Goal: Register for event/course

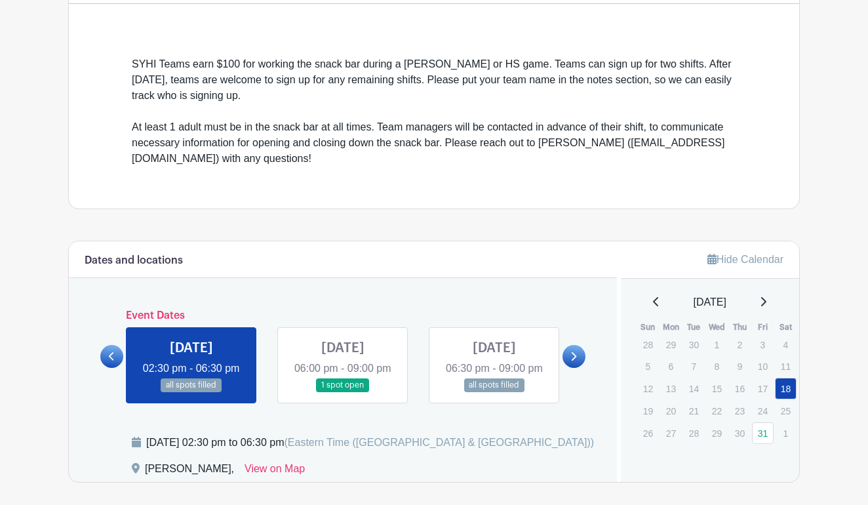
scroll to position [347, 0]
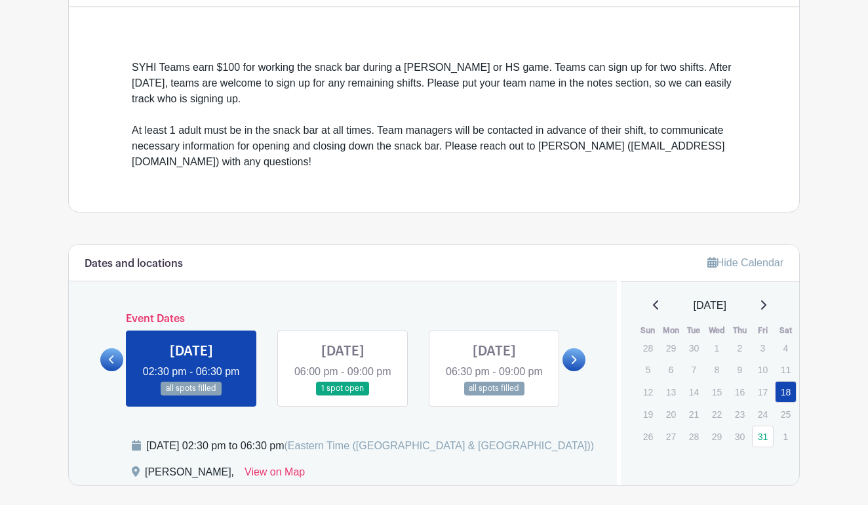
click at [767, 304] on icon at bounding box center [763, 305] width 7 height 10
click at [763, 466] on link "5" at bounding box center [763, 461] width 22 height 22
click at [784, 466] on link "6" at bounding box center [786, 461] width 22 height 22
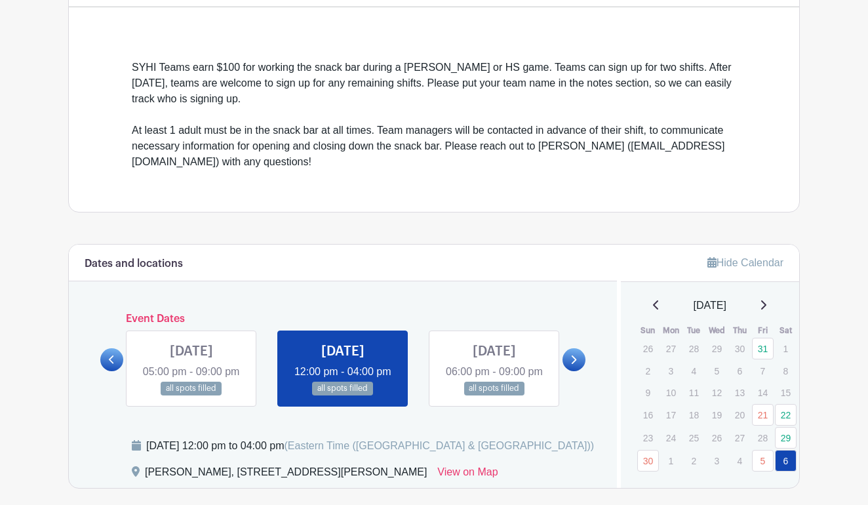
click at [767, 308] on icon at bounding box center [763, 304] width 5 height 9
click at [646, 353] on link "30" at bounding box center [648, 349] width 22 height 22
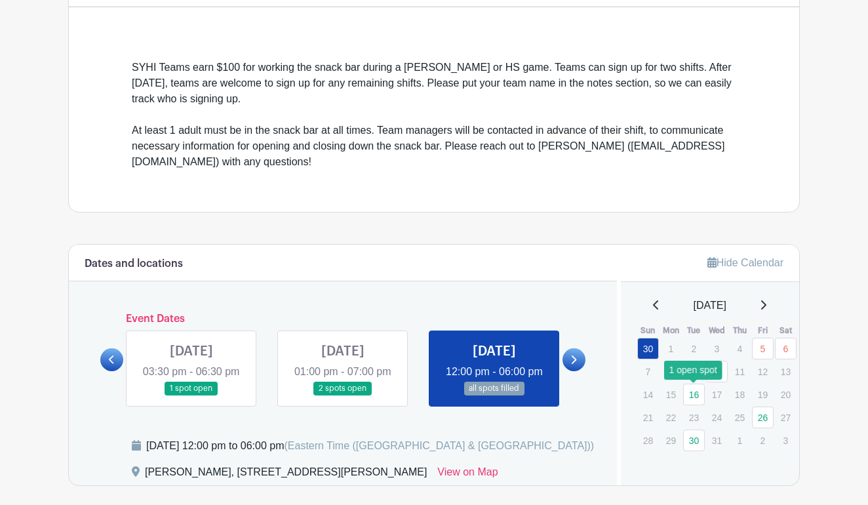
click at [694, 393] on link "16" at bounding box center [694, 395] width 22 height 22
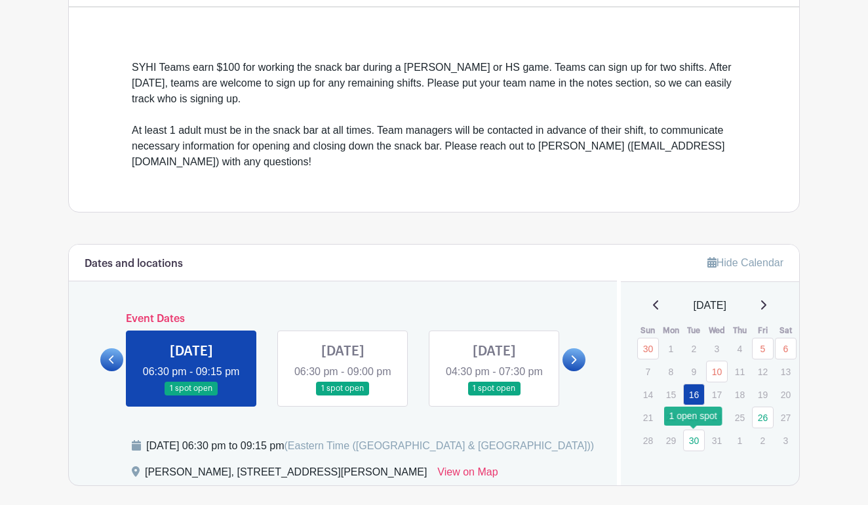
click at [694, 444] on link "30" at bounding box center [694, 441] width 22 height 22
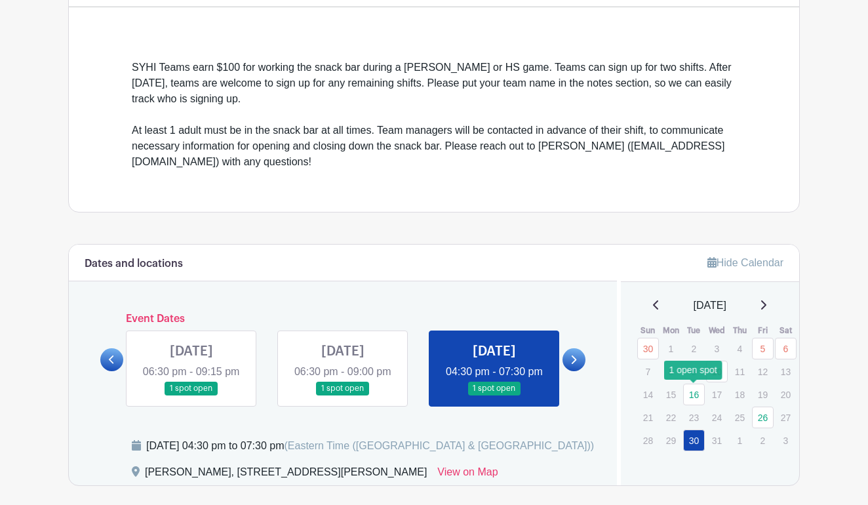
click at [693, 396] on link "16" at bounding box center [694, 395] width 22 height 22
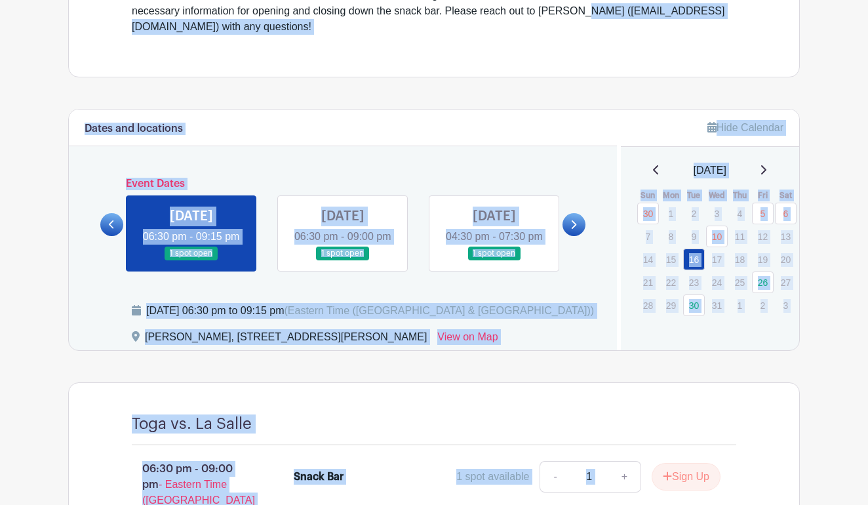
scroll to position [492, 0]
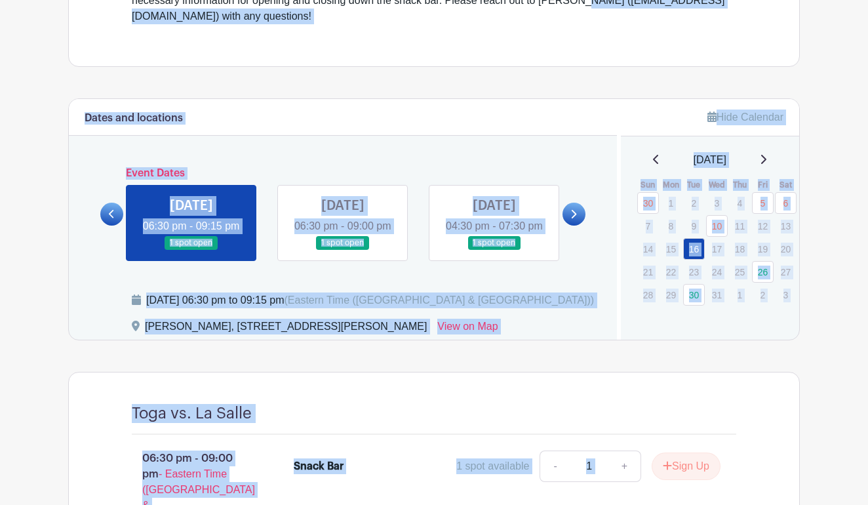
drag, startPoint x: 749, startPoint y: 89, endPoint x: 869, endPoint y: 510, distance: 437.8
click at [868, 504] on html "Loading... Log In Sign Up for Free [GEOGRAPHIC_DATA] [PERSON_NAME] + HS Games: …" at bounding box center [434, 100] width 868 height 1184
click at [784, 415] on div "Toga vs. La Salle 06:30 pm - 09:00 pm - Eastern Time ([GEOGRAPHIC_DATA] & [GEOG…" at bounding box center [434, 490] width 732 height 237
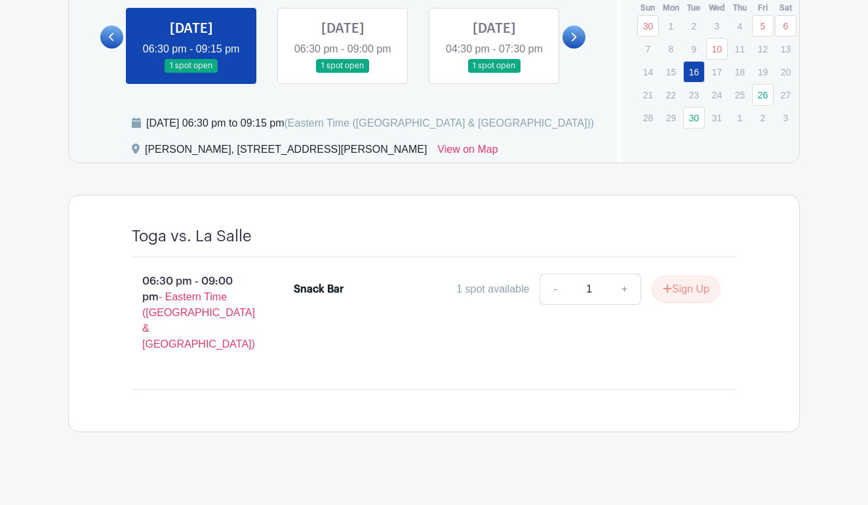
scroll to position [668, 0]
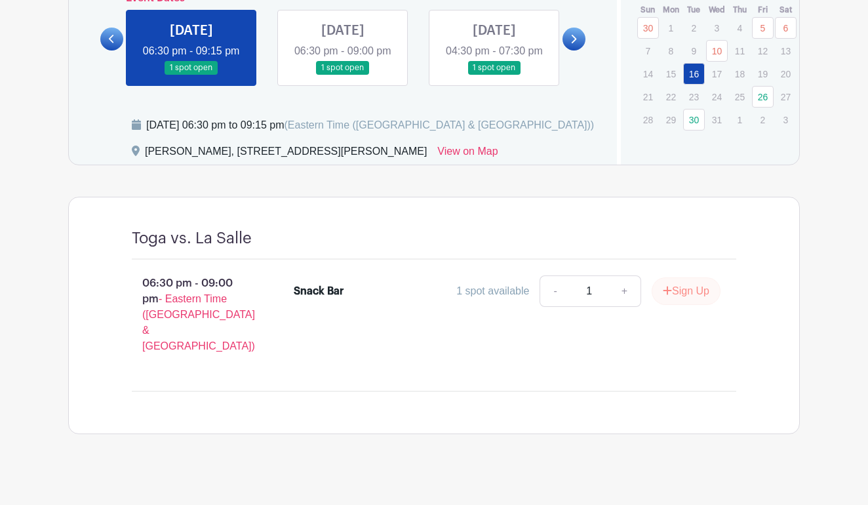
click at [677, 305] on button "Sign Up" at bounding box center [686, 291] width 69 height 28
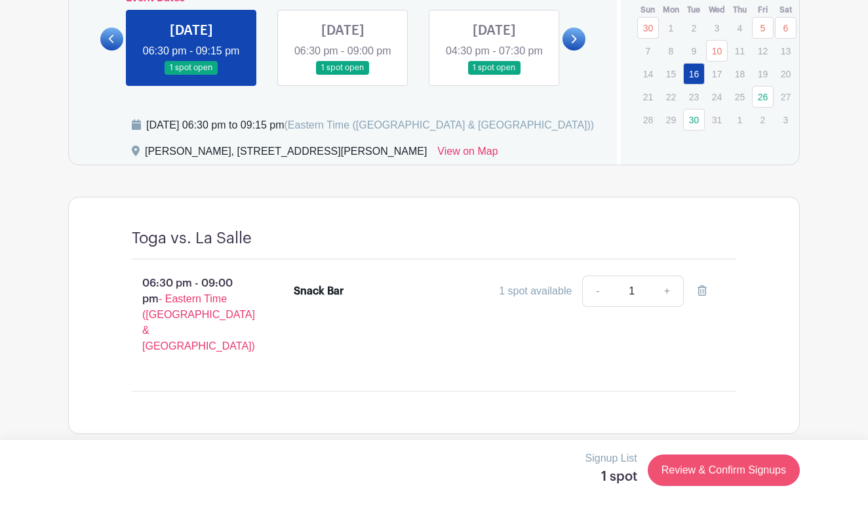
click at [738, 470] on link "Review & Confirm Signups" at bounding box center [724, 469] width 152 height 31
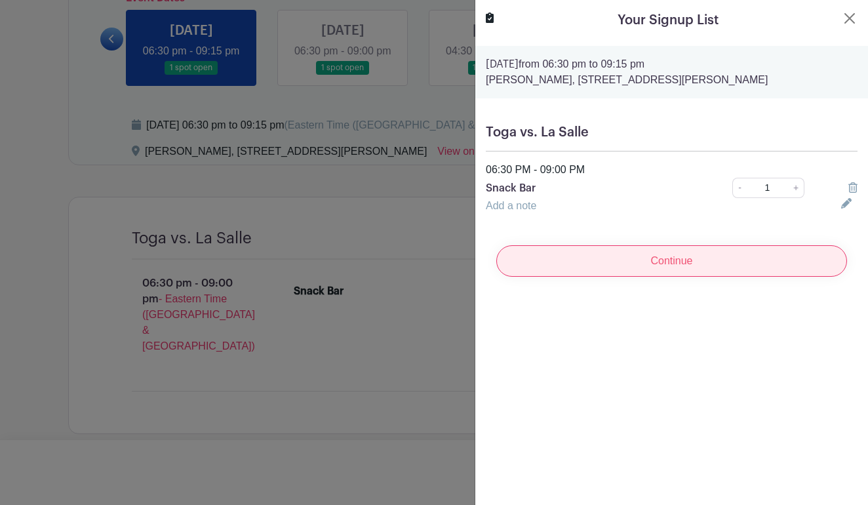
click at [597, 261] on input "Continue" at bounding box center [671, 260] width 351 height 31
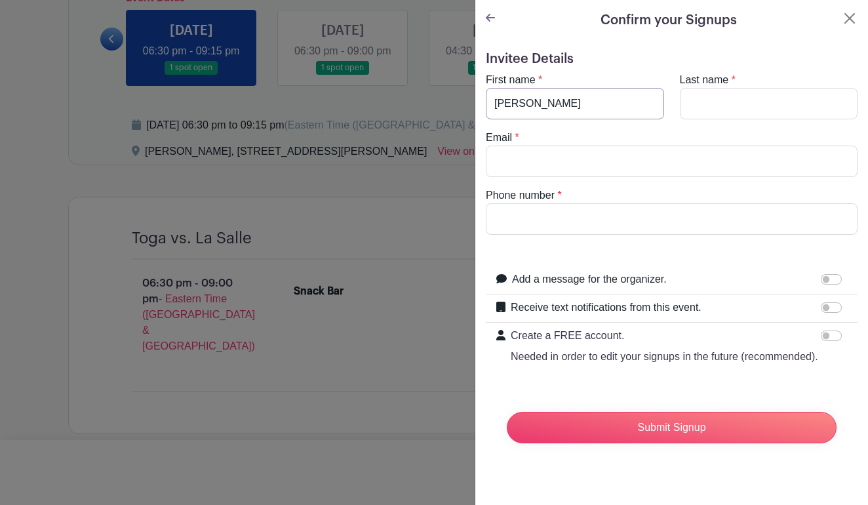
type input "[PERSON_NAME]"
type input "Varco"
type input "[EMAIL_ADDRESS][DOMAIN_NAME]"
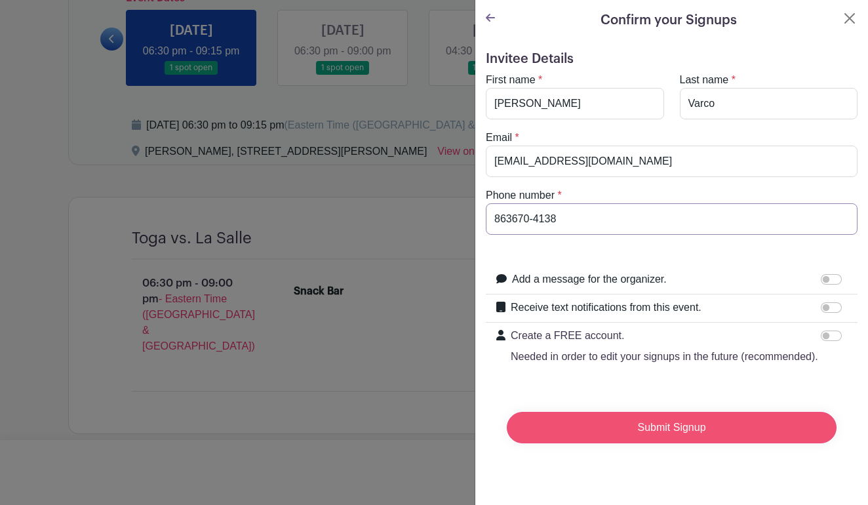
type input "863670-4138"
click at [673, 427] on input "Submit Signup" at bounding box center [672, 427] width 330 height 31
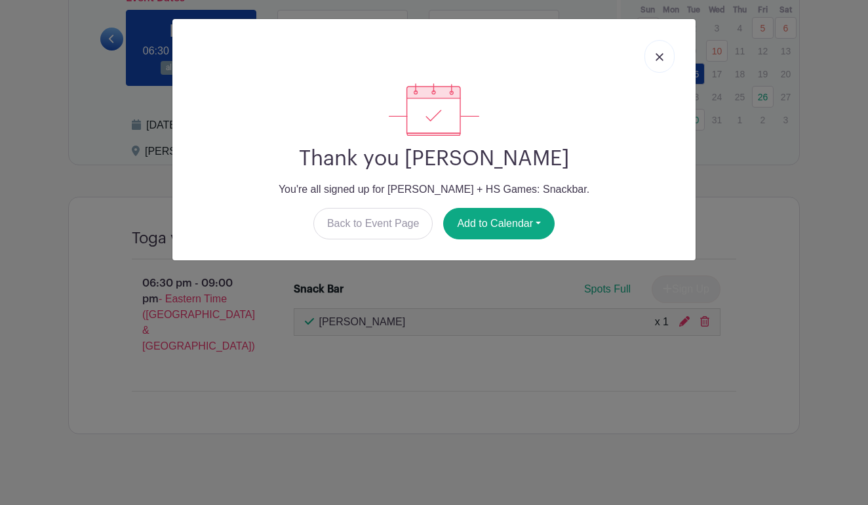
click at [664, 54] on link at bounding box center [660, 56] width 30 height 33
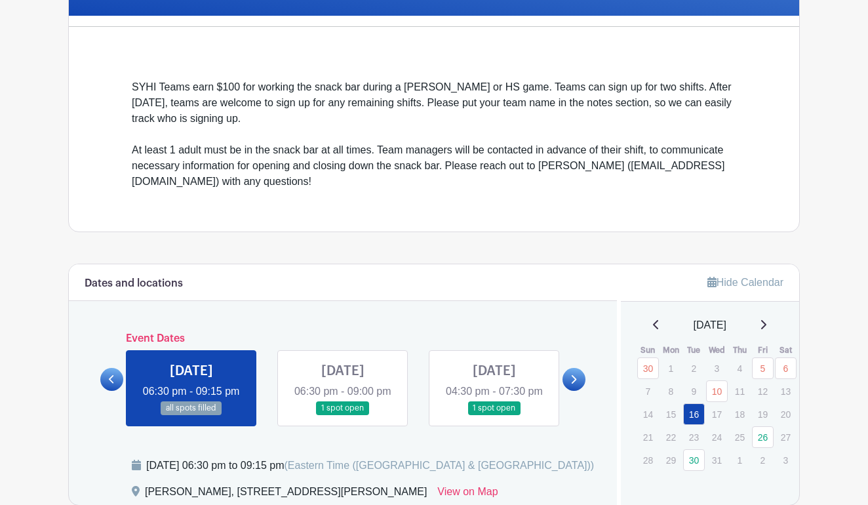
scroll to position [327, 0]
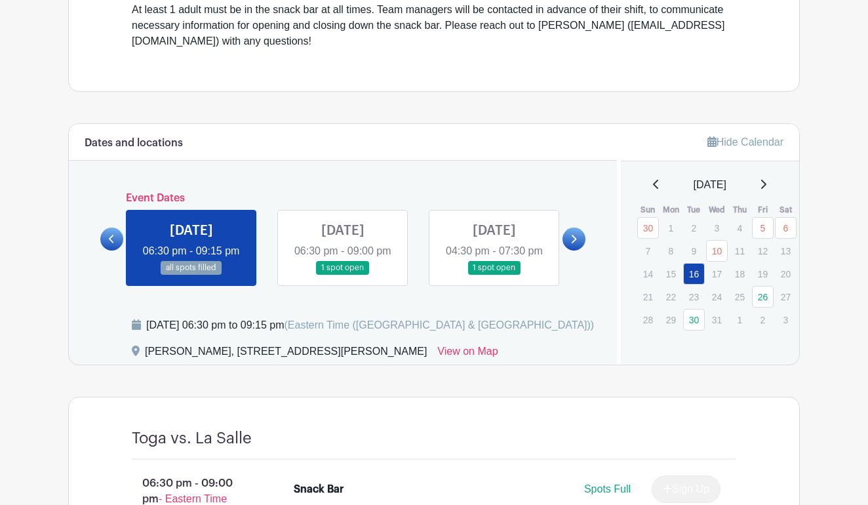
scroll to position [479, 0]
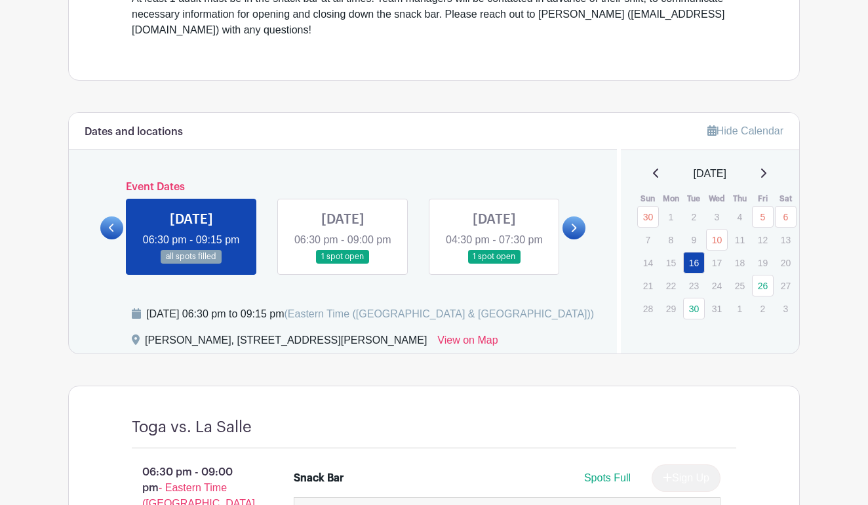
click at [570, 239] on link at bounding box center [574, 227] width 23 height 23
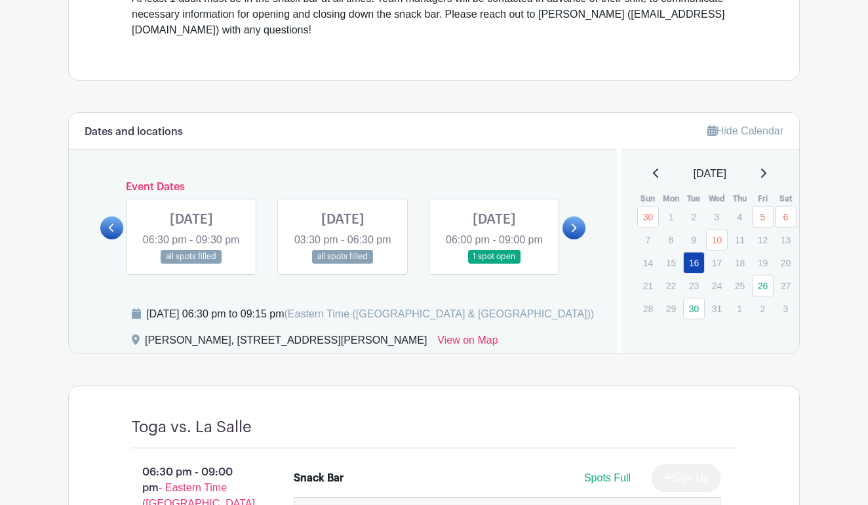
click at [494, 264] on link at bounding box center [494, 264] width 0 height 0
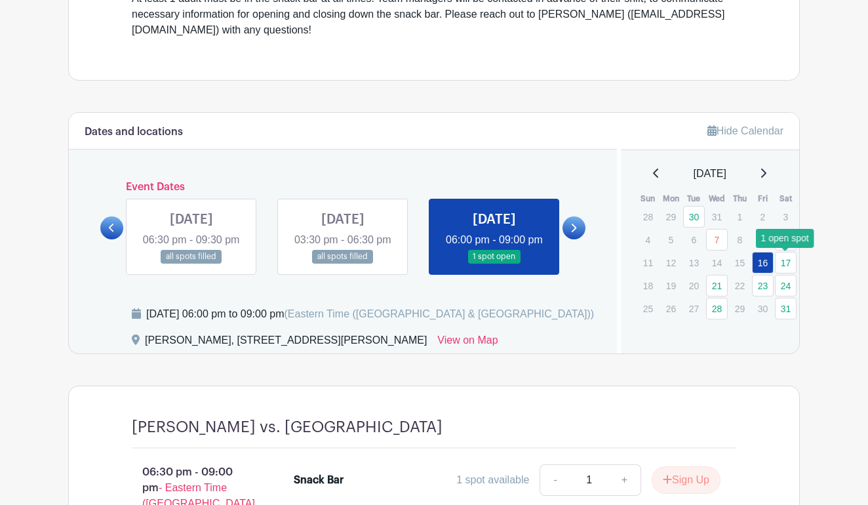
click at [788, 268] on link "17" at bounding box center [786, 263] width 22 height 22
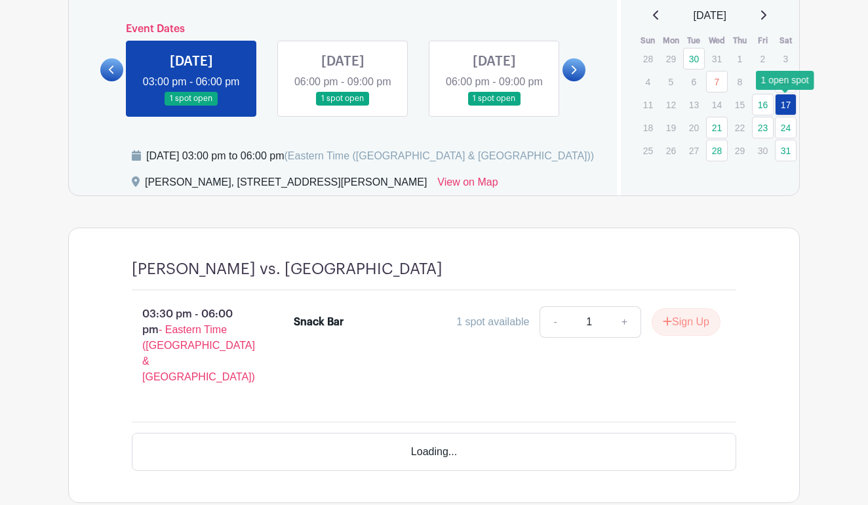
scroll to position [668, 0]
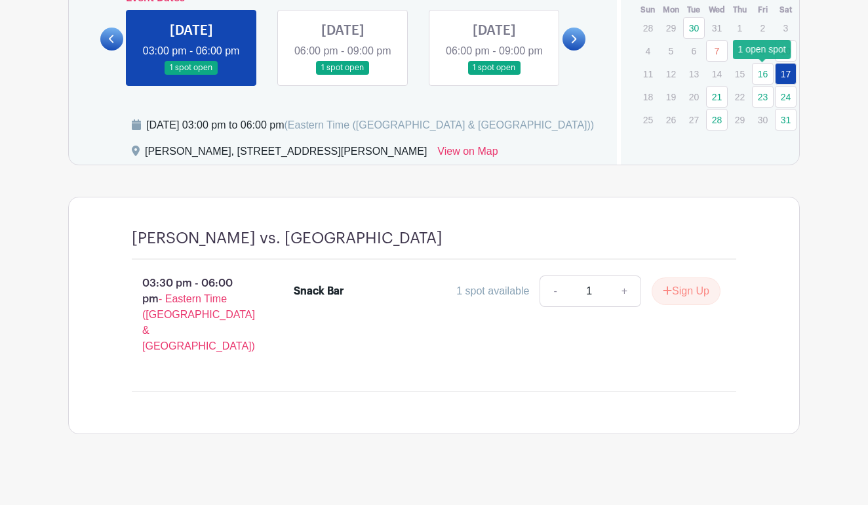
click at [767, 77] on link "16" at bounding box center [763, 74] width 22 height 22
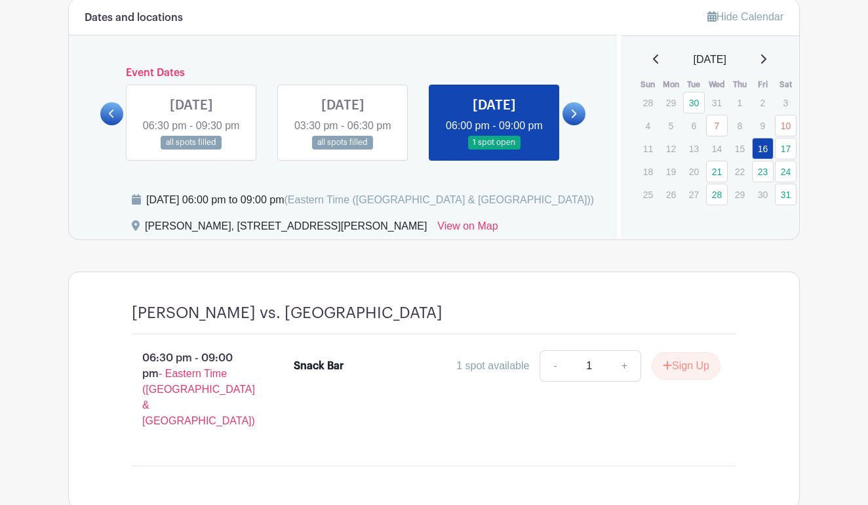
scroll to position [672, 0]
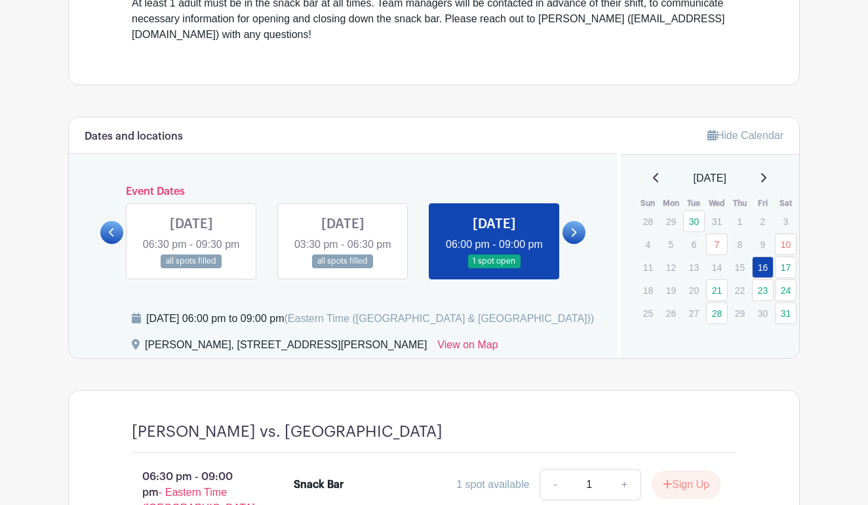
scroll to position [472, 0]
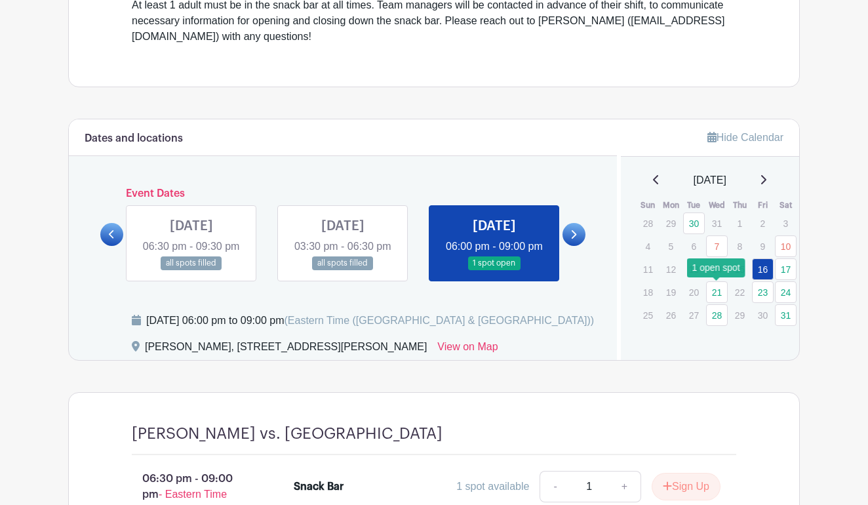
click at [717, 291] on link "21" at bounding box center [717, 292] width 22 height 22
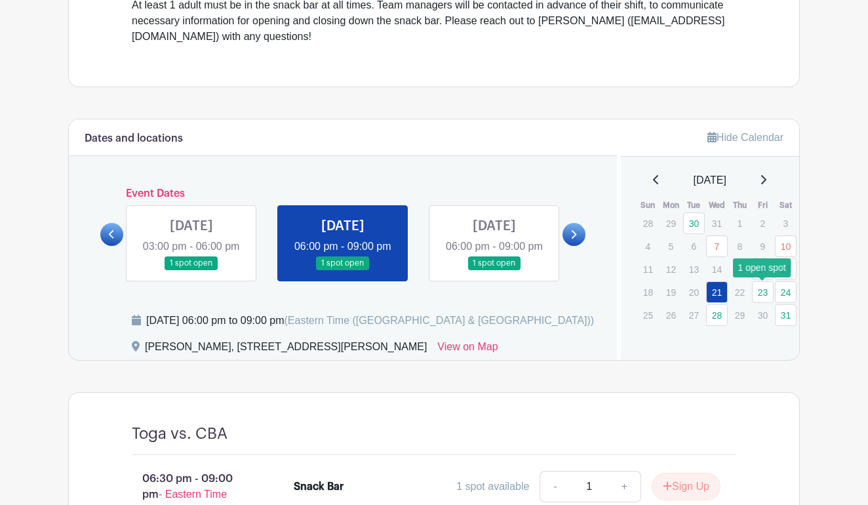
click at [763, 294] on link "23" at bounding box center [763, 292] width 22 height 22
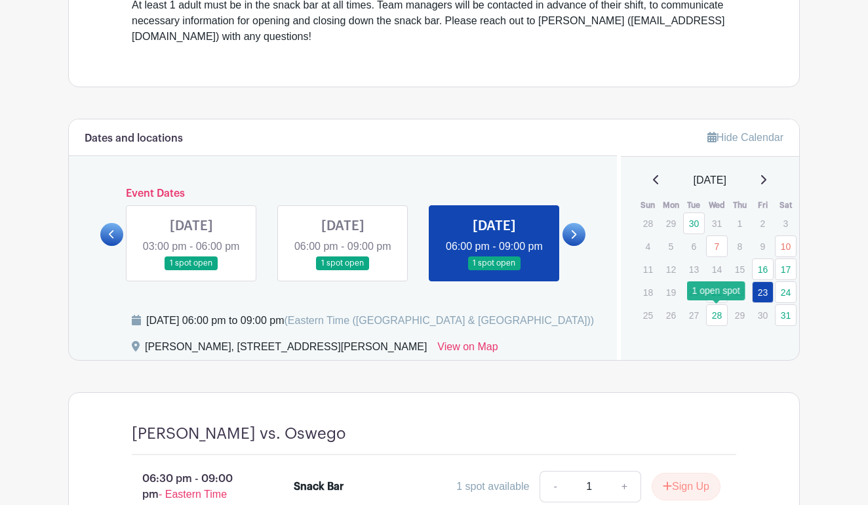
click at [719, 317] on link "28" at bounding box center [717, 315] width 22 height 22
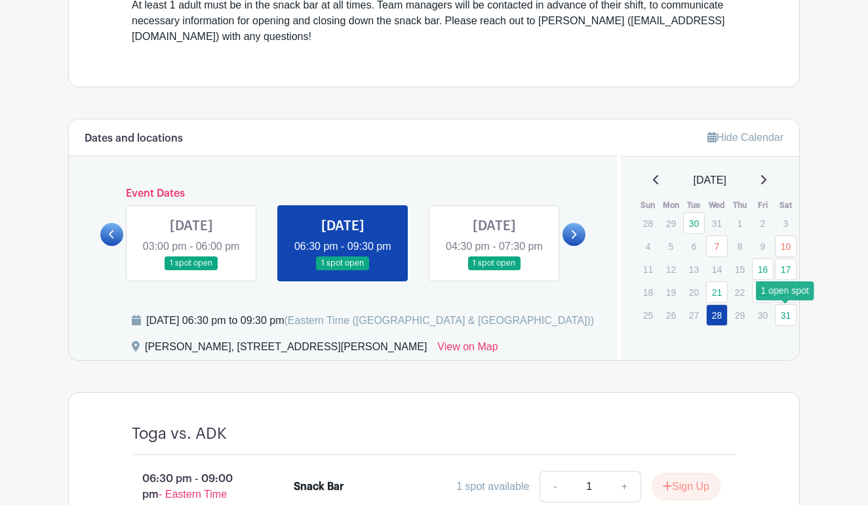
click at [783, 321] on link "31" at bounding box center [786, 315] width 22 height 22
